Goal: Information Seeking & Learning: Learn about a topic

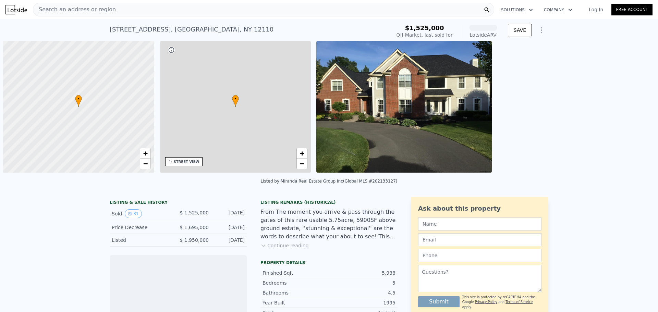
scroll to position [0, 3]
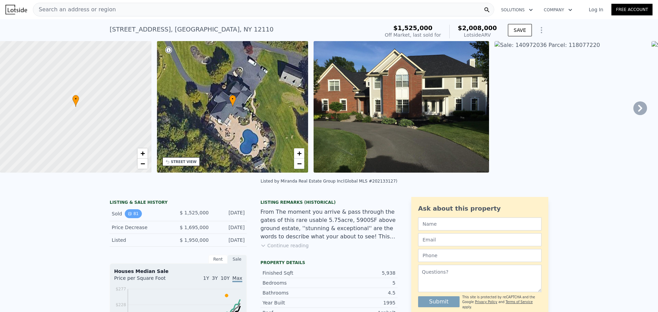
click at [132, 216] on button "81" at bounding box center [133, 213] width 17 height 9
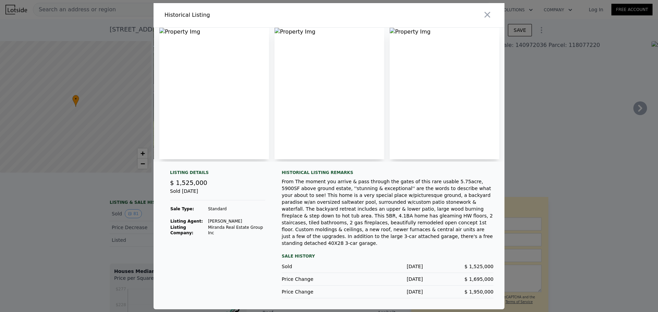
scroll to position [0, 0]
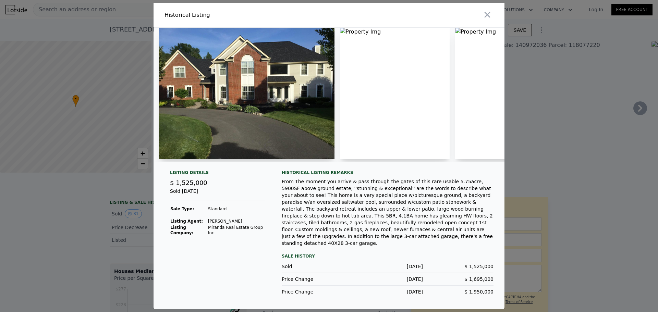
click at [383, 97] on img at bounding box center [395, 94] width 110 height 132
click at [344, 27] on div at bounding box center [418, 15] width 173 height 24
click at [121, 228] on div at bounding box center [329, 156] width 658 height 312
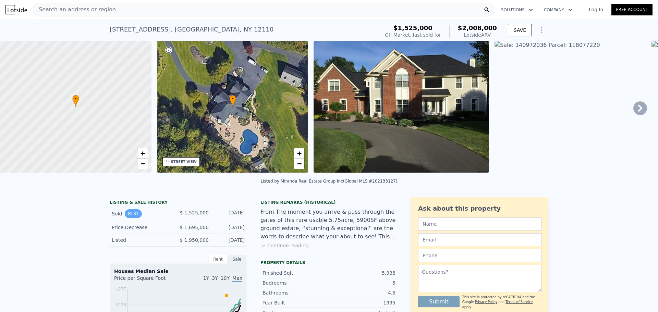
click at [130, 218] on button "81" at bounding box center [133, 213] width 17 height 9
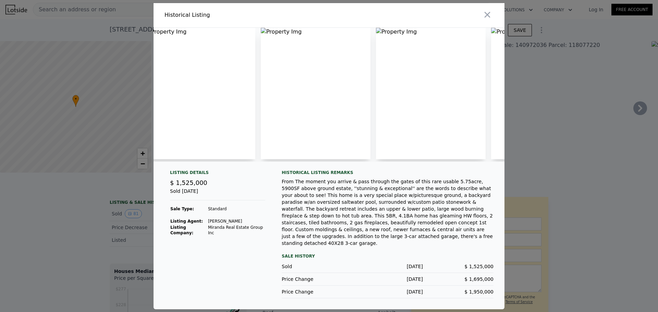
scroll to position [0, 799]
drag, startPoint x: 261, startPoint y: 68, endPoint x: 253, endPoint y: 65, distance: 7.8
click at [261, 67] on img at bounding box center [287, 94] width 110 height 132
click at [488, 20] on icon "button" at bounding box center [488, 15] width 10 height 10
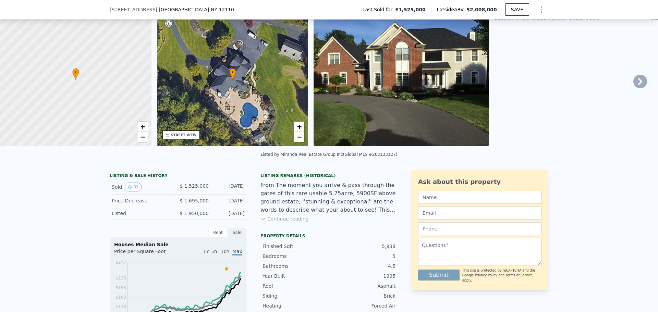
scroll to position [34, 0]
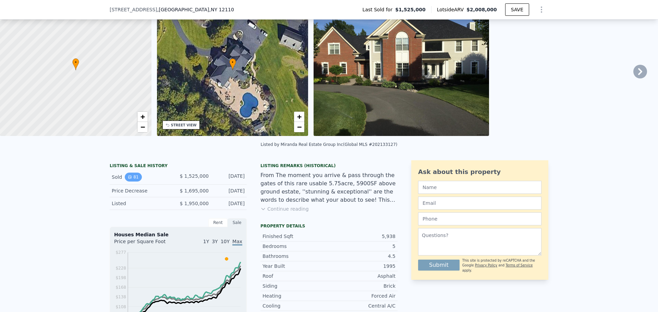
click at [125, 182] on button "81" at bounding box center [133, 177] width 17 height 9
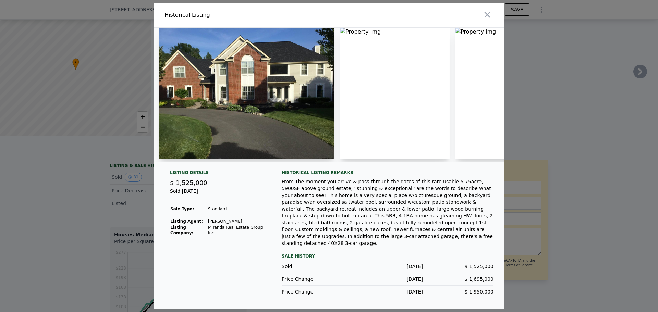
click at [343, 36] on img at bounding box center [395, 94] width 110 height 132
